Goal: Task Accomplishment & Management: Complete application form

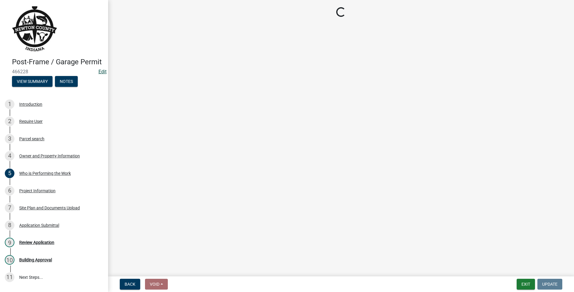
click at [98, 74] on link "Edit" at bounding box center [102, 72] width 8 height 6
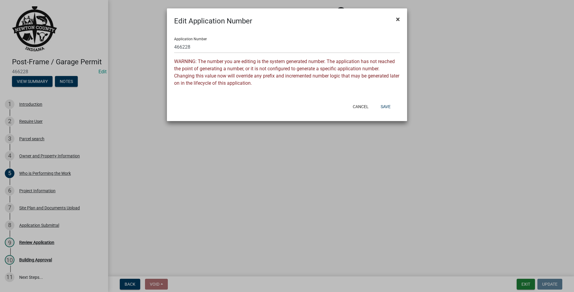
click at [396, 17] on button "×" at bounding box center [398, 19] width 14 height 17
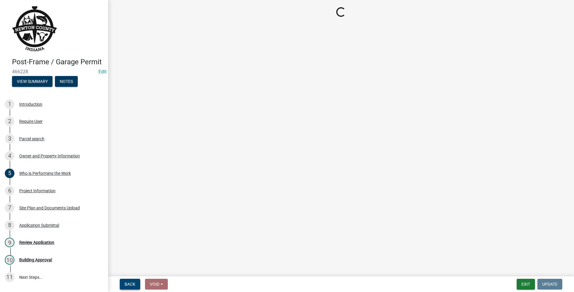
click at [130, 288] on button "Back" at bounding box center [130, 283] width 20 height 11
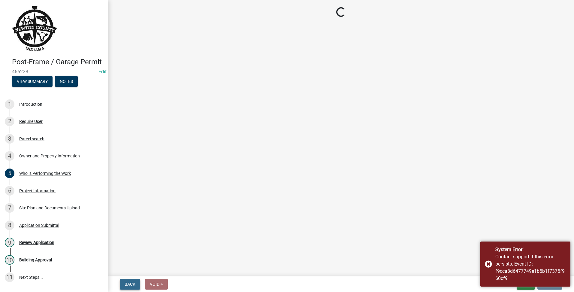
click at [131, 282] on span "Back" at bounding box center [130, 283] width 11 height 5
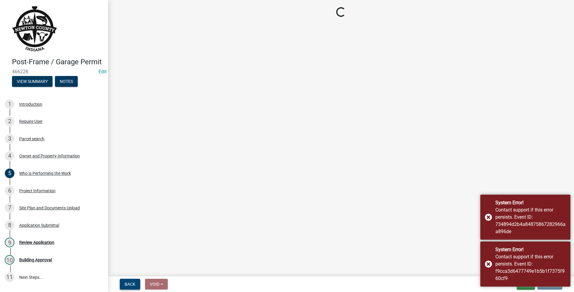
click at [131, 281] on button "Back" at bounding box center [130, 283] width 20 height 11
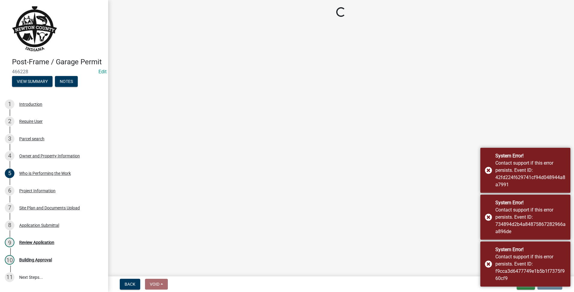
click at [429, 225] on main "Loading..." at bounding box center [341, 137] width 466 height 274
click at [487, 265] on div "System Error! Contact support if this error persists. Event ID: f9cca3d6477749e…" at bounding box center [525, 263] width 90 height 45
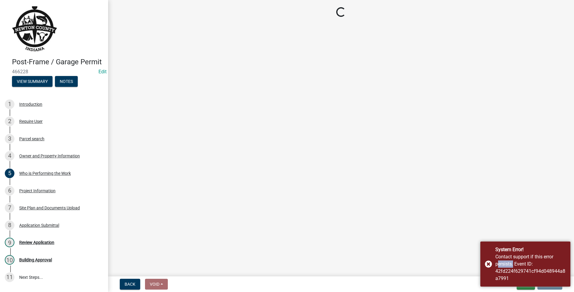
click at [487, 265] on div "System Error! Contact support if this error persists. Event ID: 42fd224f629741c…" at bounding box center [525, 263] width 90 height 45
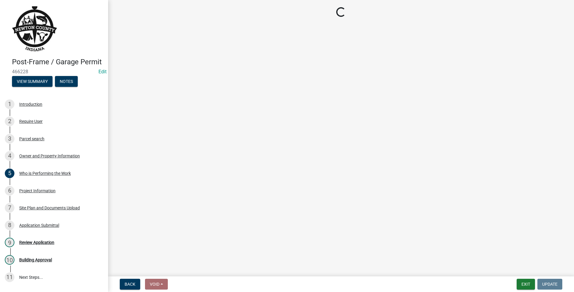
click at [487, 265] on main "Loading..." at bounding box center [341, 137] width 466 height 274
click at [525, 278] on nav "Back Void Withdraw Lock Expire Void Exit Update" at bounding box center [341, 284] width 466 height 16
click at [522, 281] on button "Exit" at bounding box center [525, 283] width 18 height 11
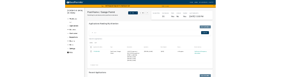
scroll to position [200, 0]
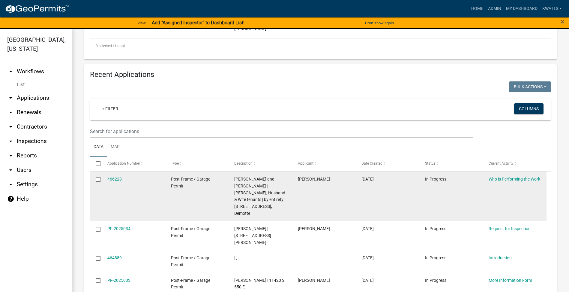
click at [122, 176] on div "466228" at bounding box center [133, 179] width 52 height 7
click at [113, 176] on link "466228" at bounding box center [114, 178] width 14 height 5
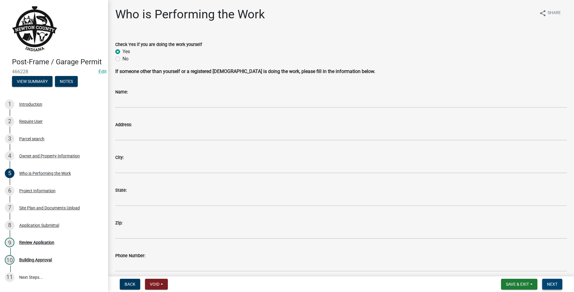
click at [556, 286] on span "Next" at bounding box center [552, 283] width 11 height 5
